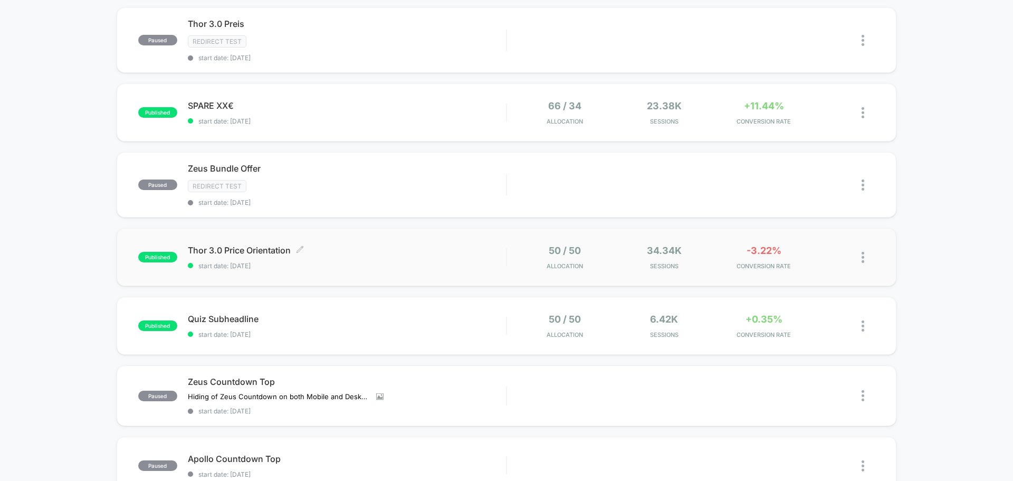
scroll to position [264, 0]
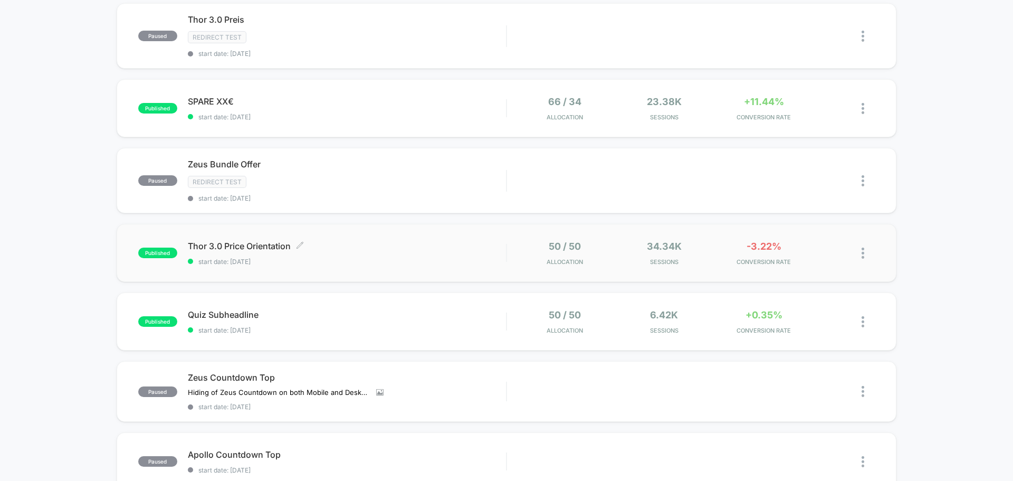
click at [379, 243] on span "Thor 3.0 Price Orientation Click to edit experience details" at bounding box center [347, 246] width 318 height 11
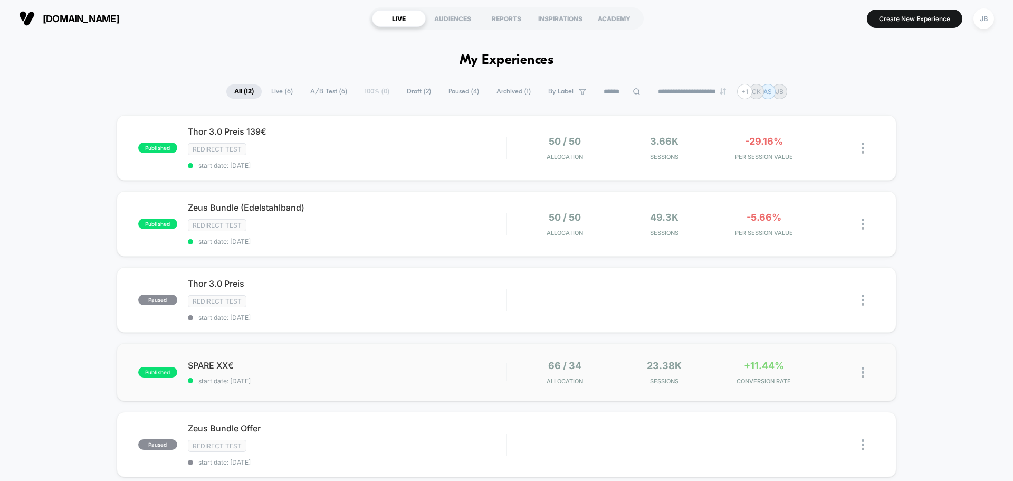
click at [383, 359] on div "published SPARE XX€ start date: [DATE] 66 / 34 Allocation 23.38k Sessions +11.4…" at bounding box center [507, 372] width 780 height 58
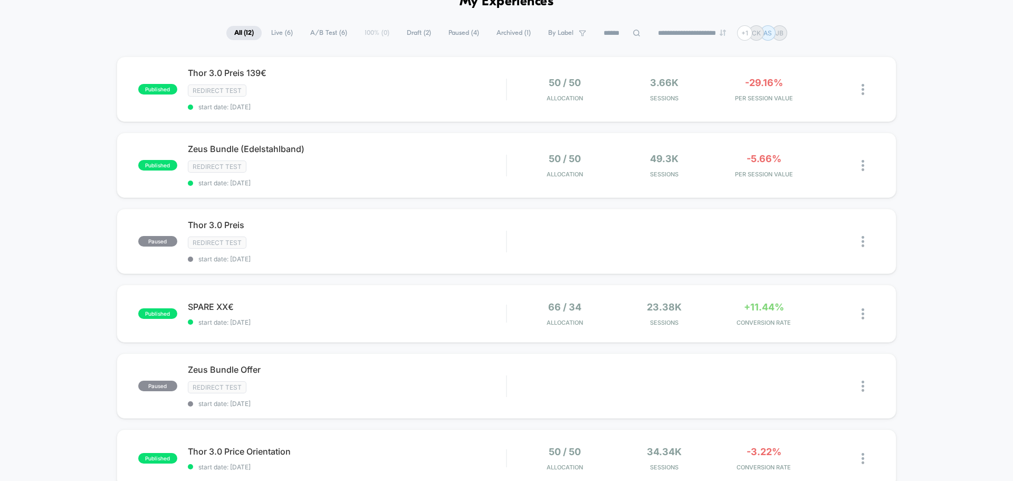
scroll to position [53, 0]
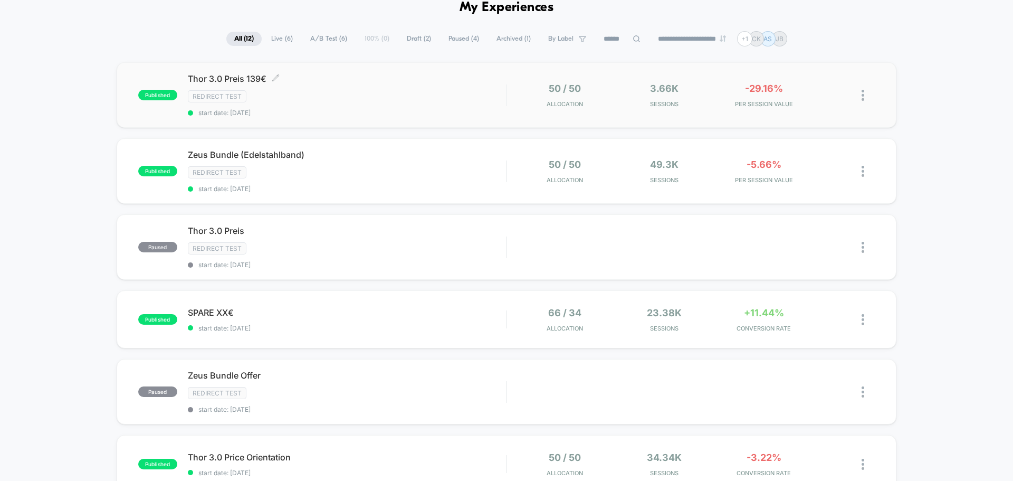
click at [362, 92] on div "Redirect Test" at bounding box center [347, 96] width 318 height 12
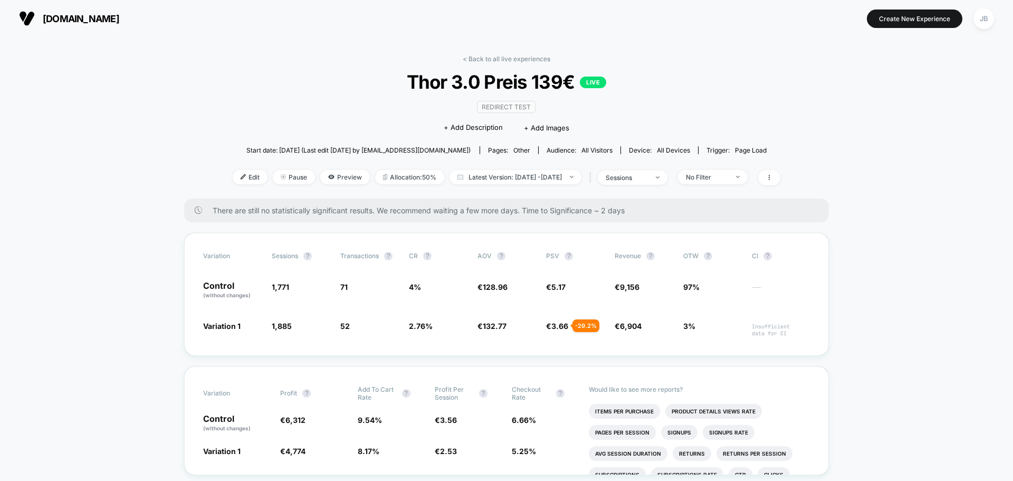
drag, startPoint x: 98, startPoint y: 294, endPoint x: 119, endPoint y: 101, distance: 194.2
click at [428, 83] on span "Thor 3.0 Preis 139€ LIVE" at bounding box center [506, 82] width 493 height 22
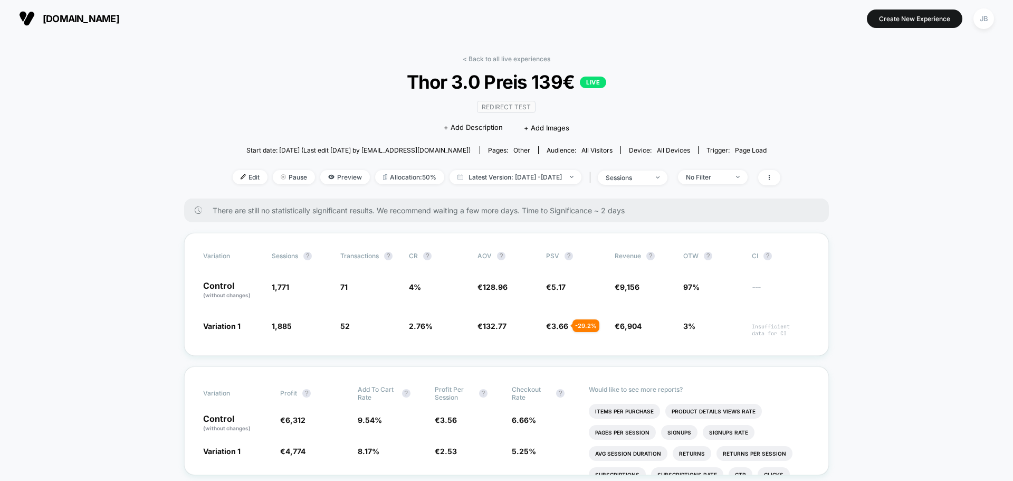
click at [428, 83] on span "Thor 3.0 Preis 139€ LIVE" at bounding box center [506, 82] width 493 height 22
